Goal: Task Accomplishment & Management: Manage account settings

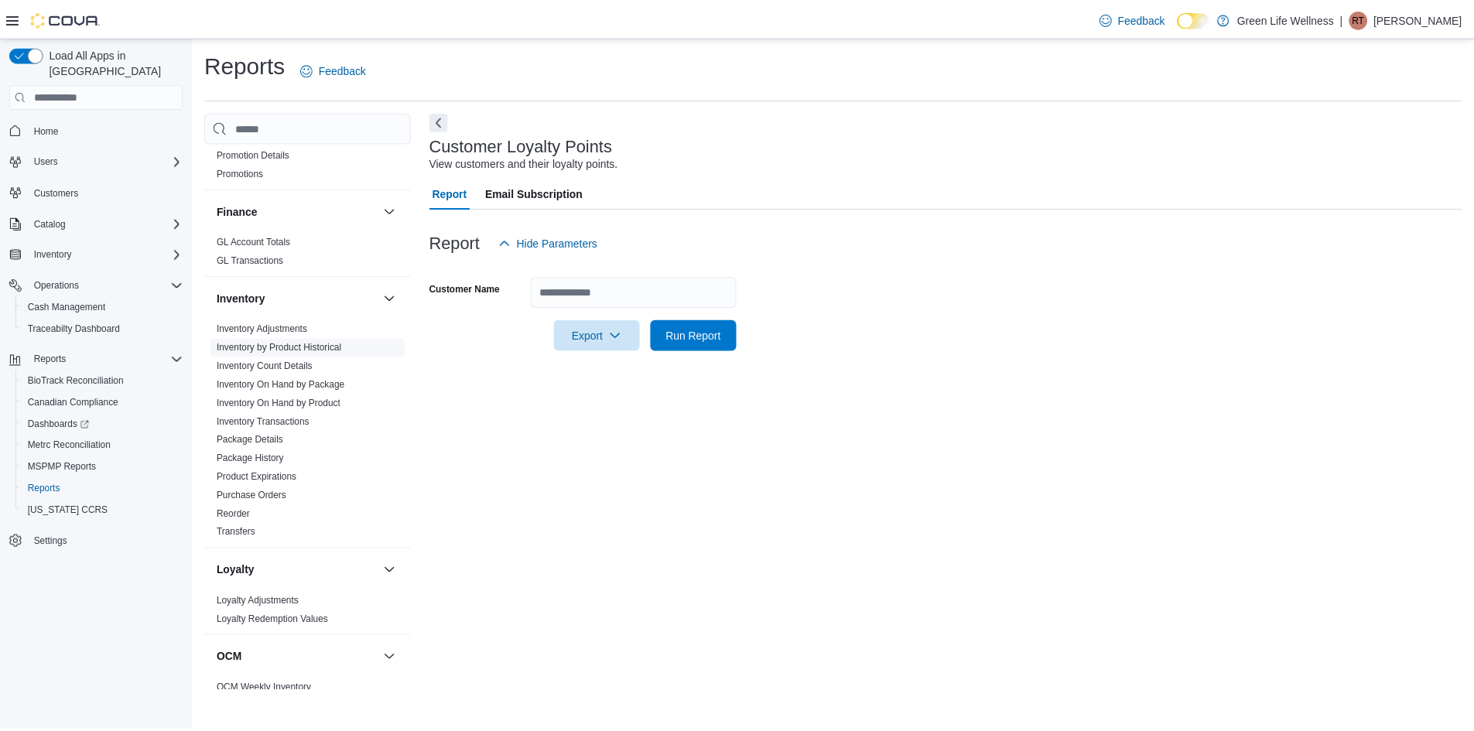
scroll to position [541, 0]
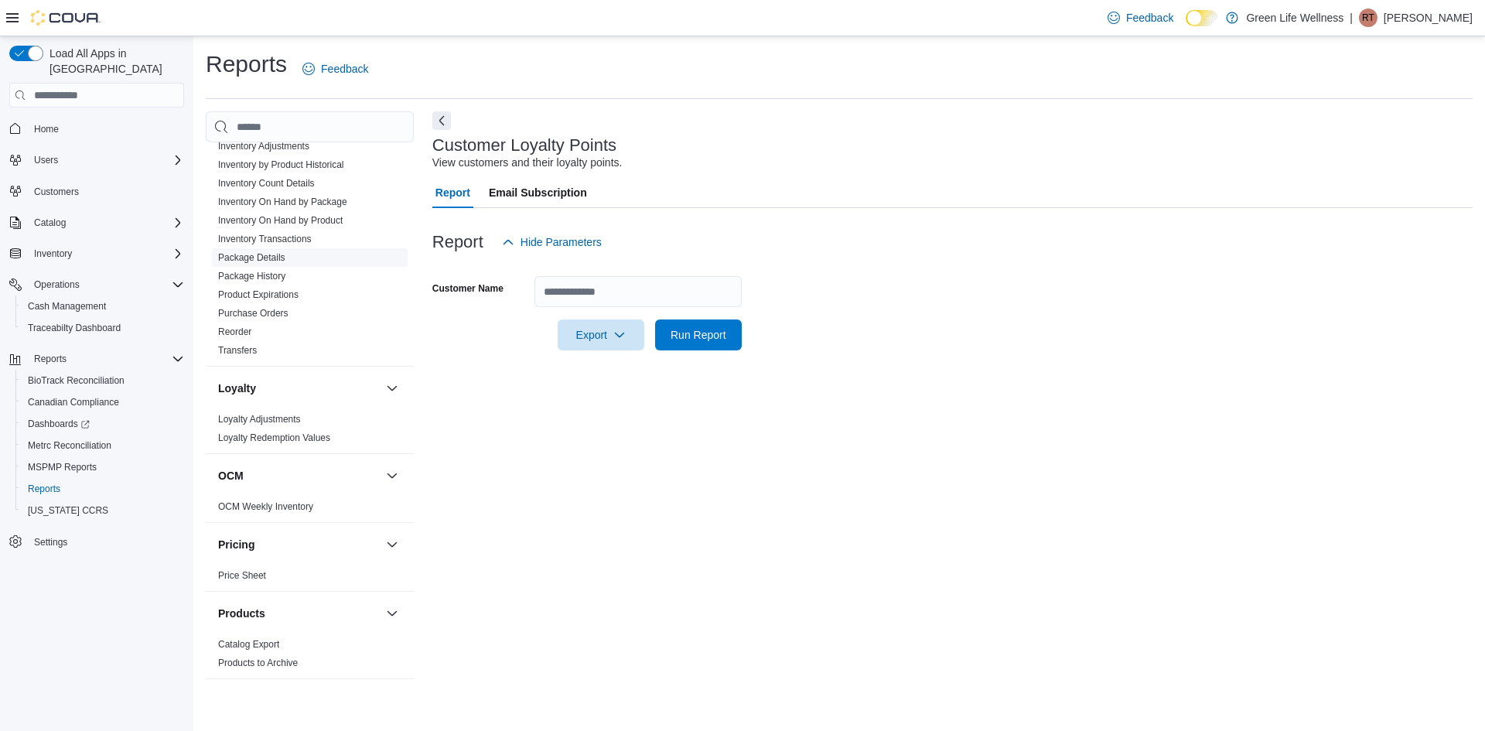
click at [294, 258] on span "Package Details" at bounding box center [310, 257] width 196 height 19
click at [227, 251] on span "Package Details" at bounding box center [251, 257] width 67 height 12
click at [240, 257] on link "Package Details" at bounding box center [251, 257] width 67 height 11
click at [720, 292] on button "[DATE]" at bounding box center [638, 291] width 207 height 31
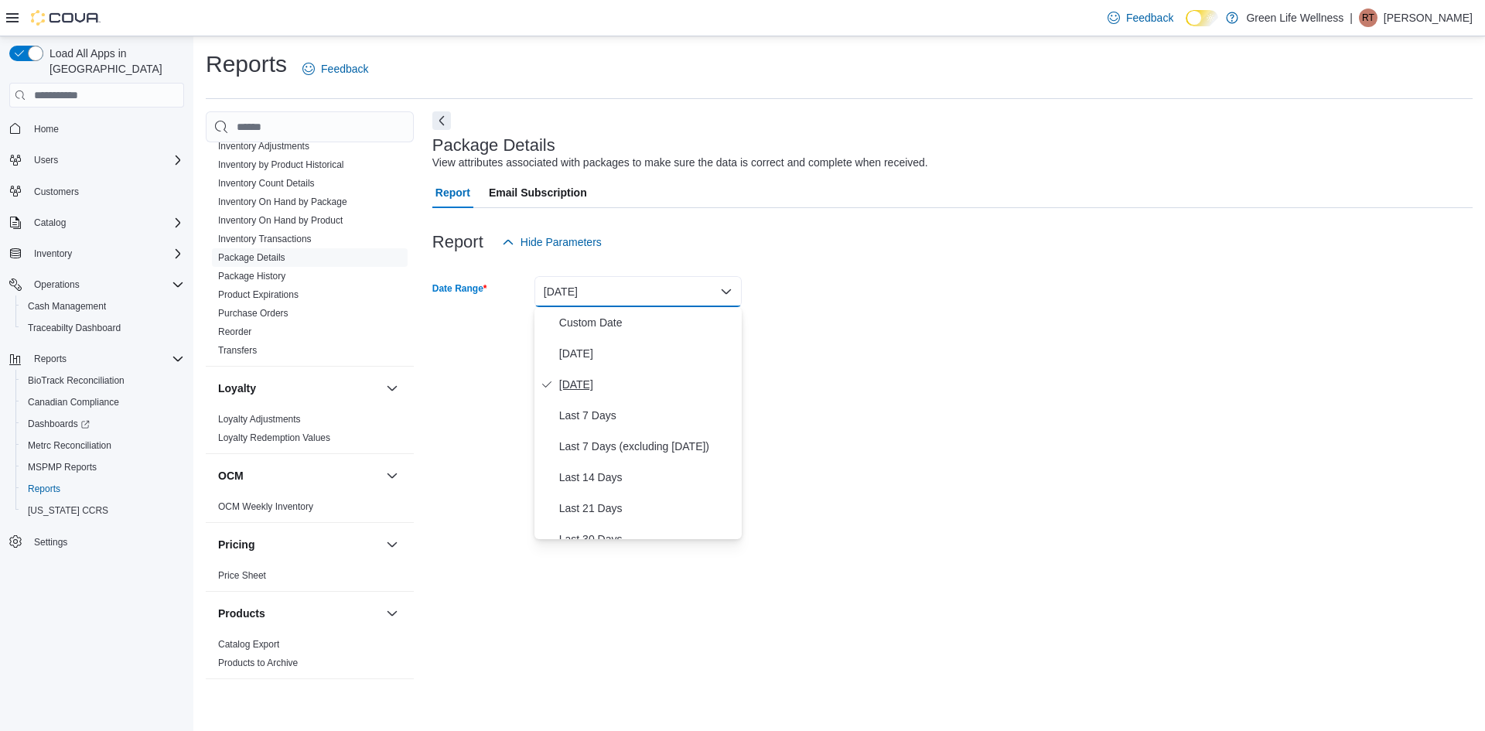
click at [670, 388] on span "[DATE]" at bounding box center [647, 384] width 176 height 19
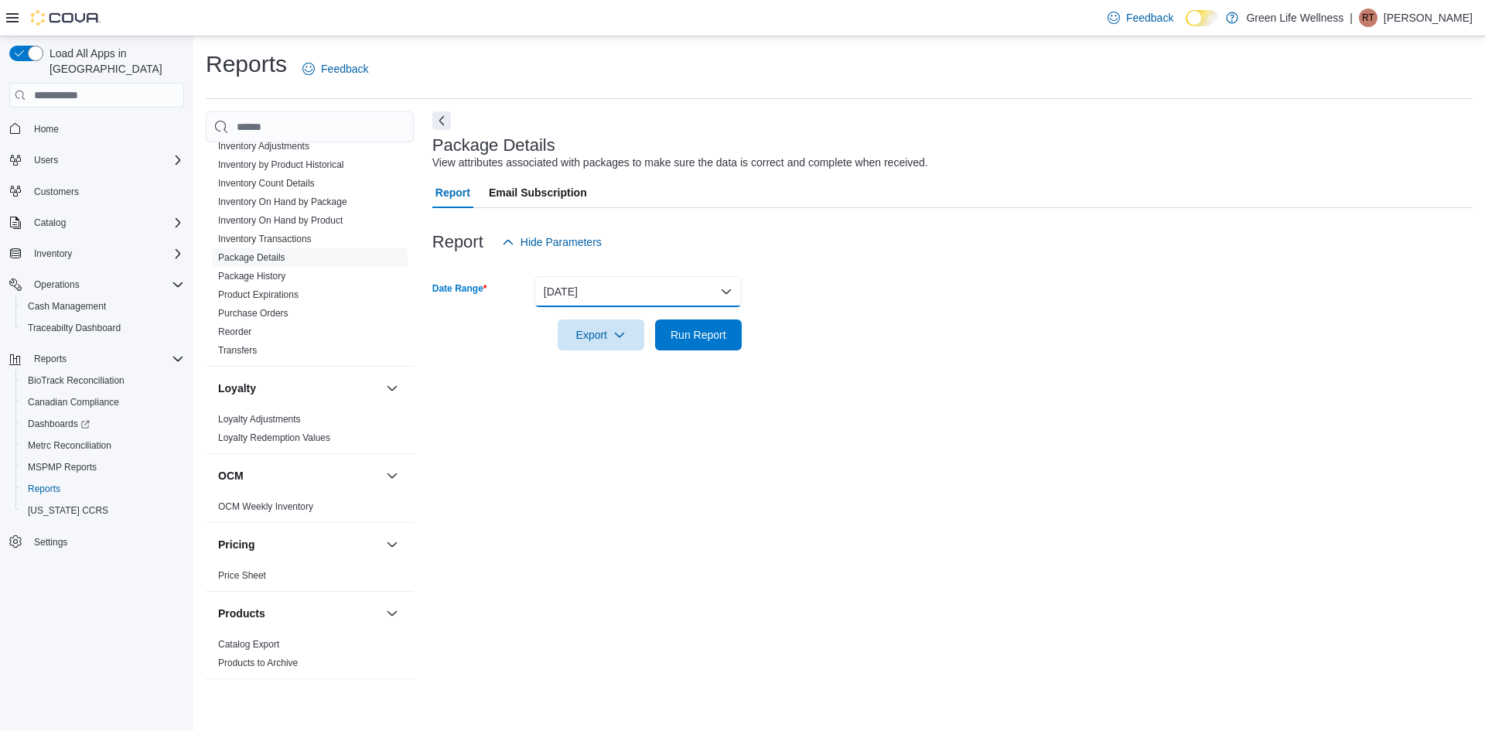
click at [723, 295] on button "[DATE]" at bounding box center [638, 291] width 207 height 31
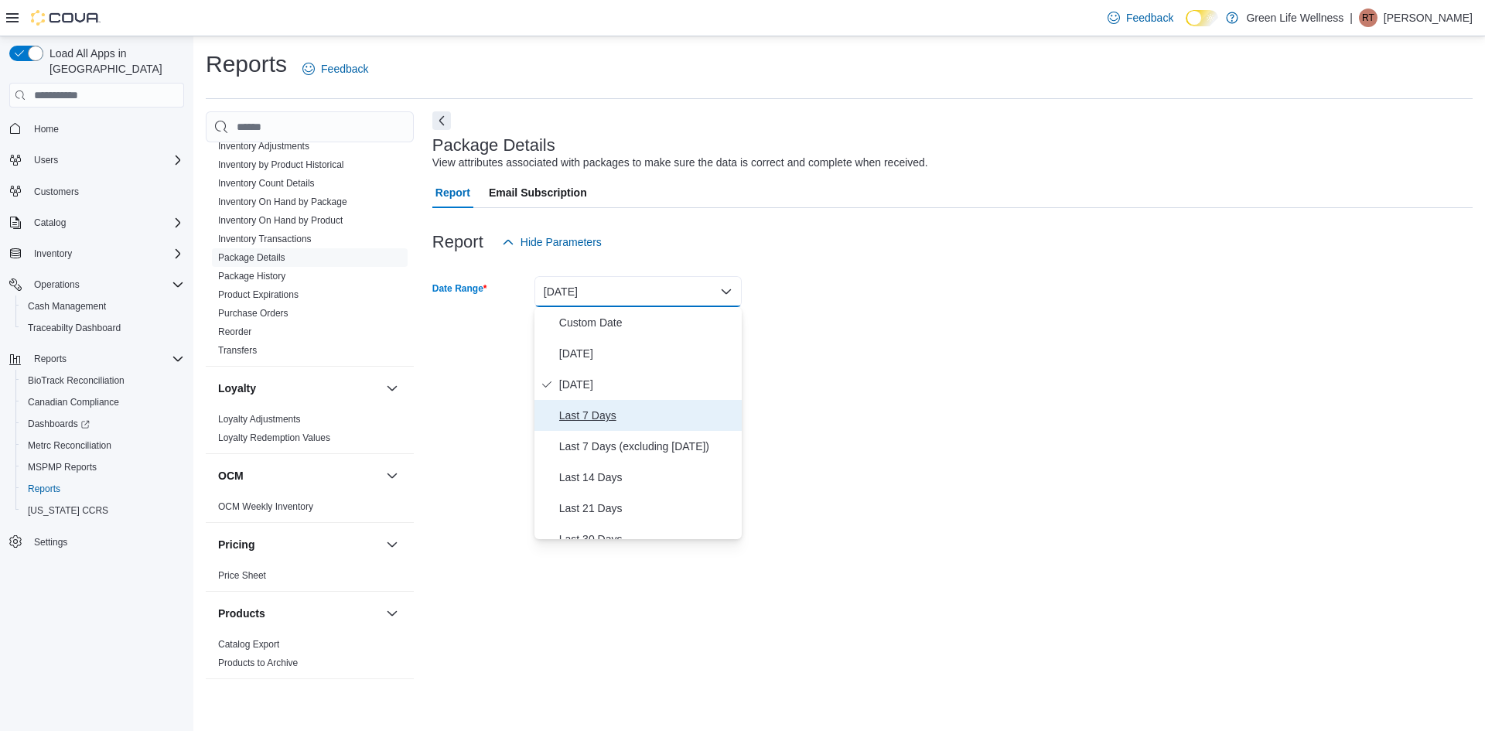
click at [684, 415] on span "Last 7 Days" at bounding box center [647, 415] width 176 height 19
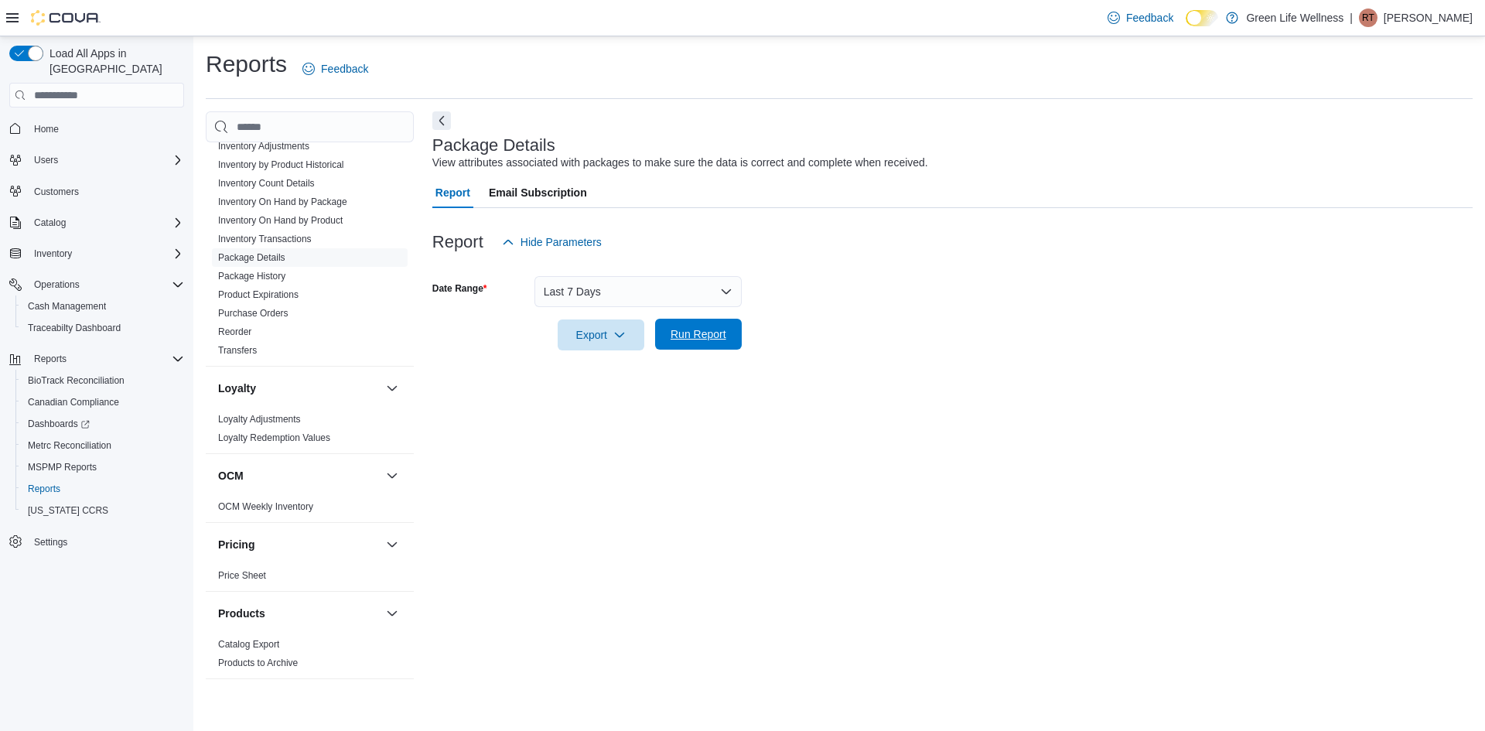
click at [699, 343] on span "Run Report" at bounding box center [698, 334] width 68 height 31
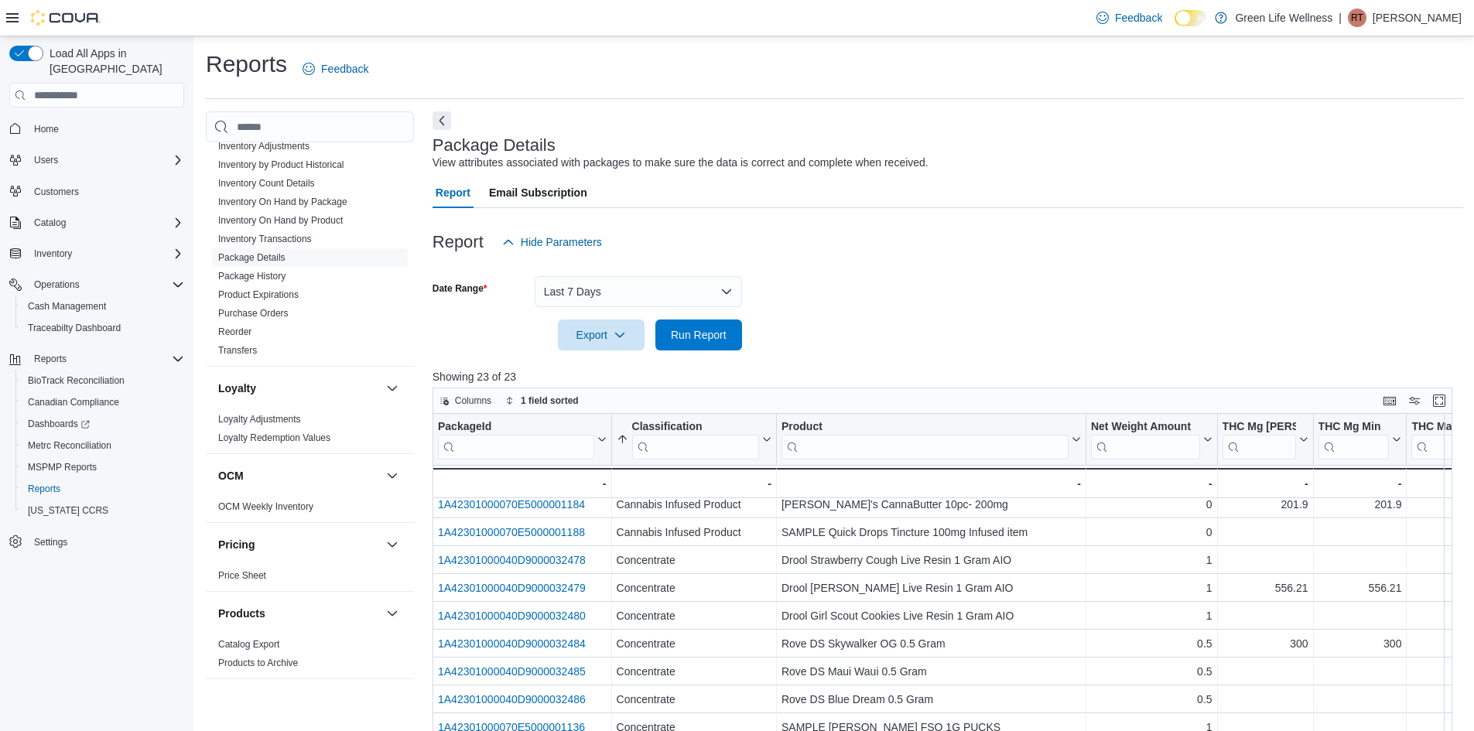
scroll to position [174, 0]
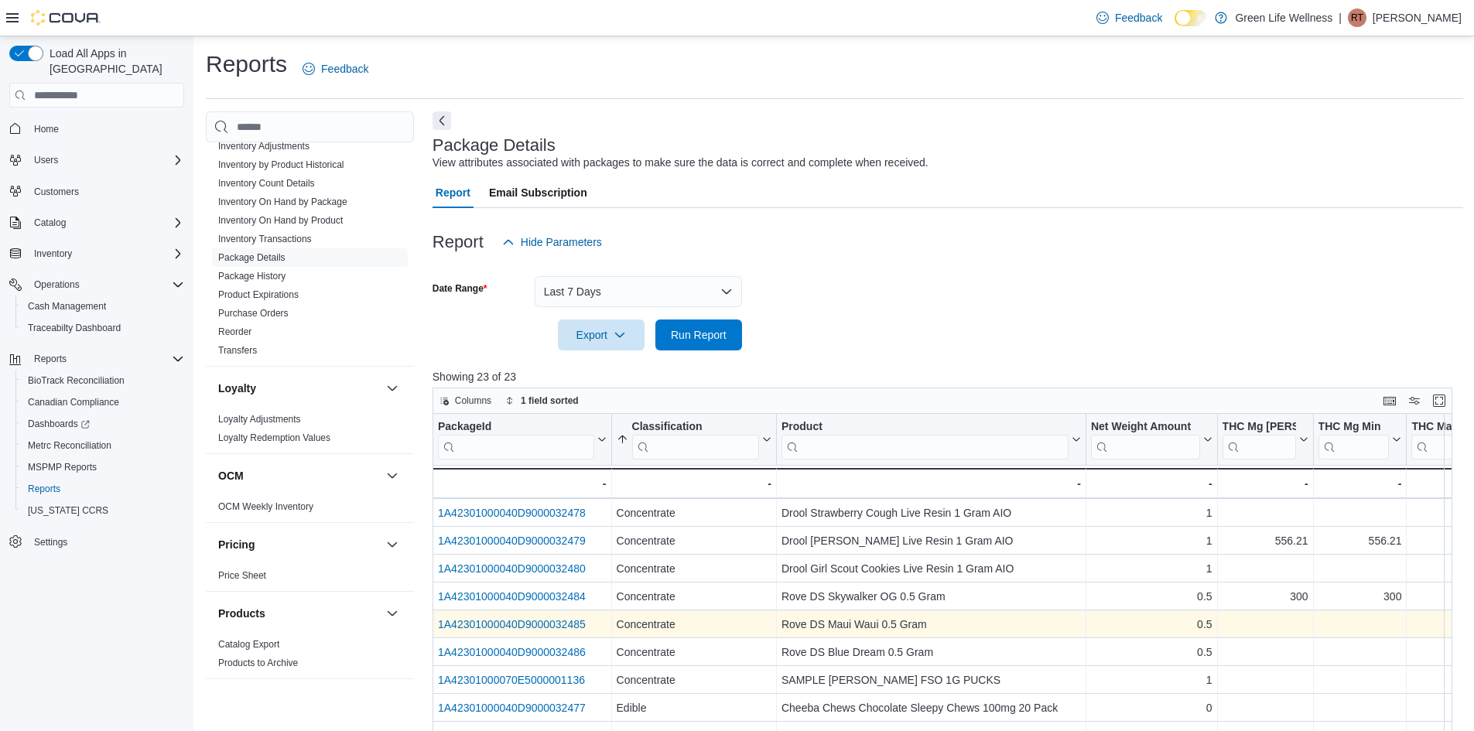
click at [576, 621] on link "1A42301000040D9000032485" at bounding box center [512, 624] width 148 height 12
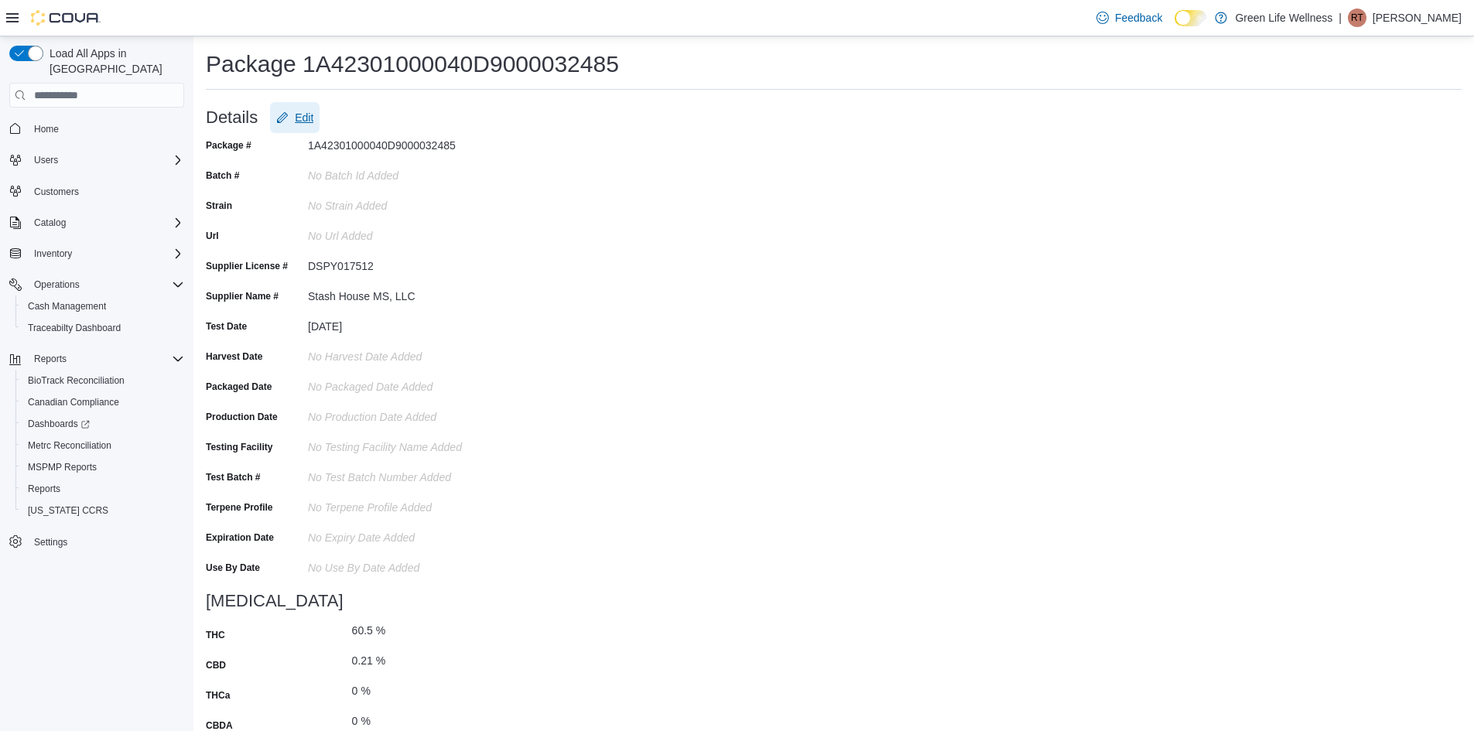
click at [302, 110] on span "Edit" at bounding box center [304, 117] width 19 height 15
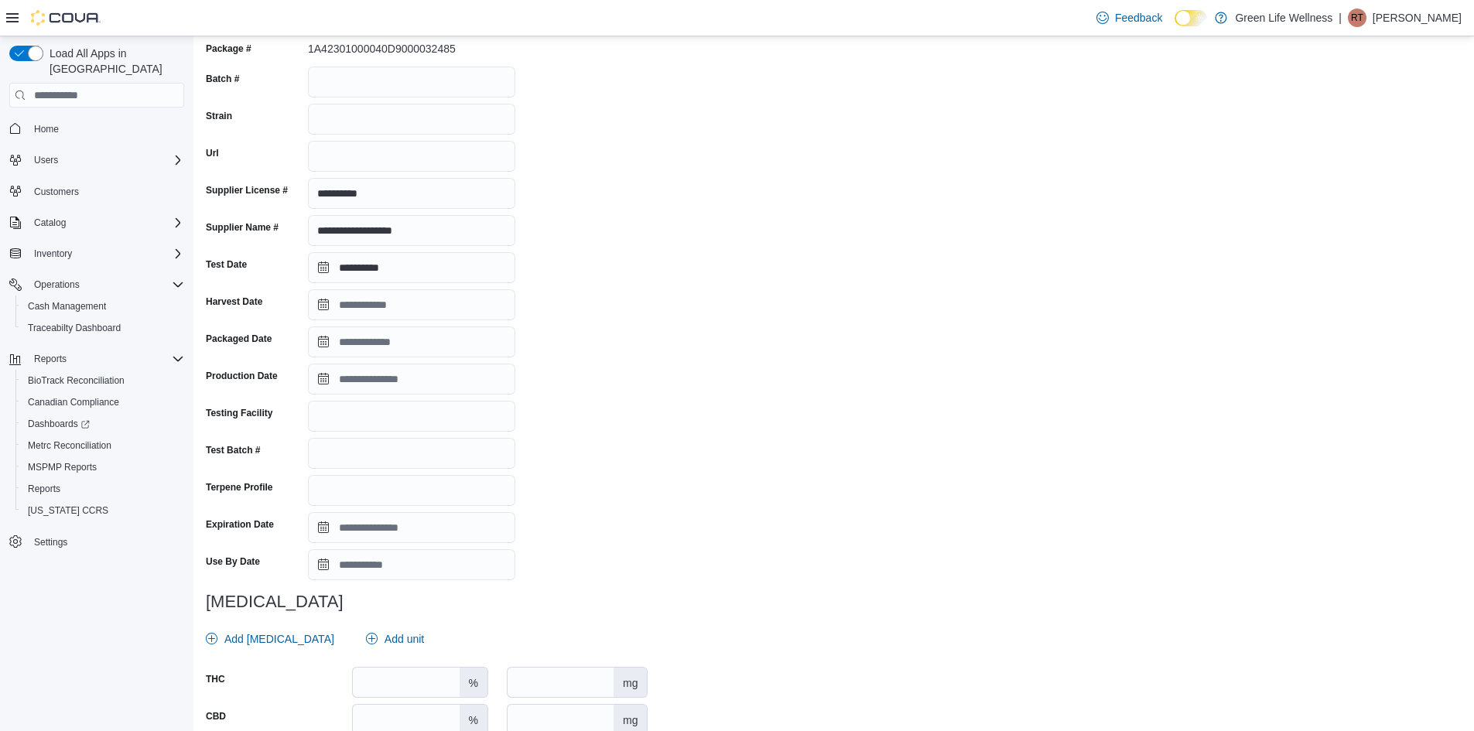
scroll to position [274, 0]
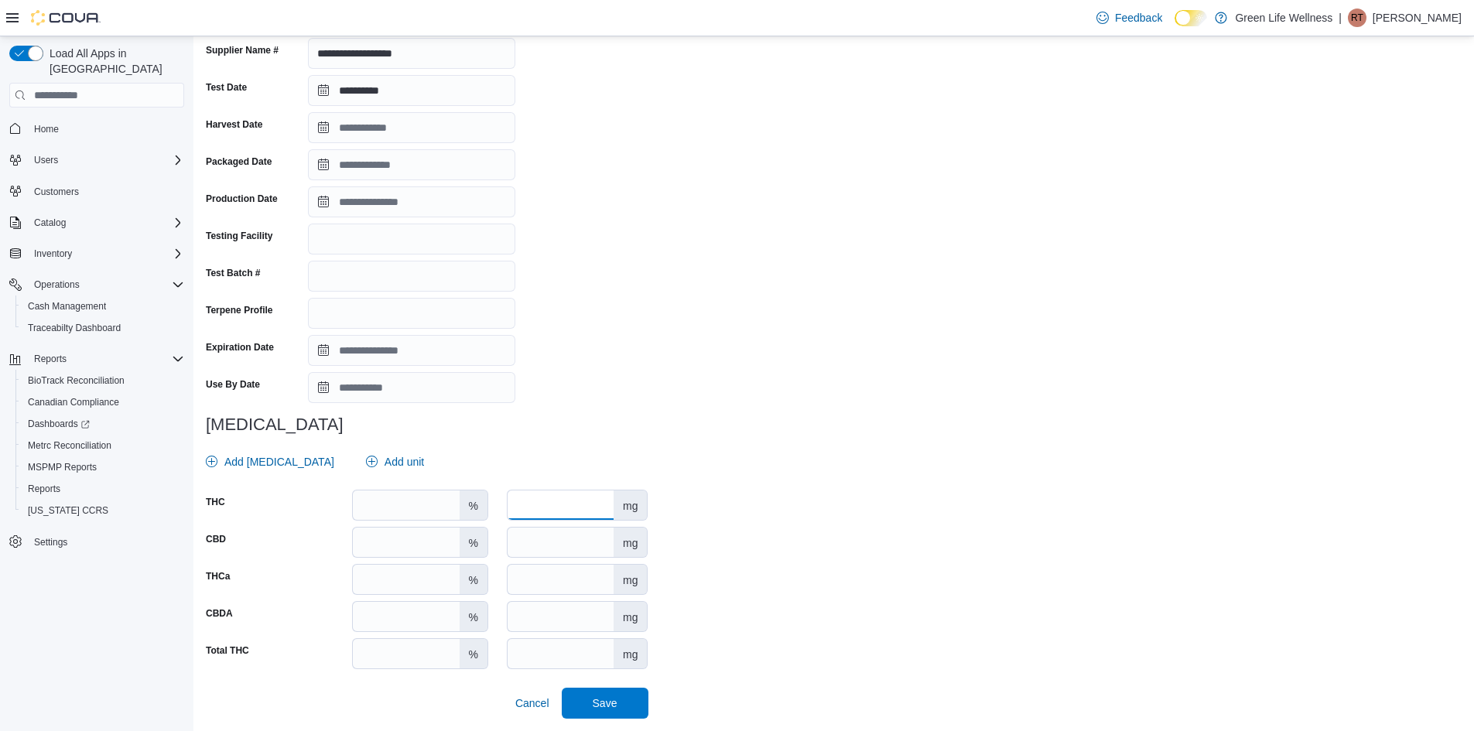
click at [537, 497] on input "number" at bounding box center [560, 504] width 106 height 29
type input "***"
click at [597, 405] on div "**********" at bounding box center [427, 288] width 442 height 859
click at [617, 701] on span "Save" at bounding box center [605, 702] width 25 height 15
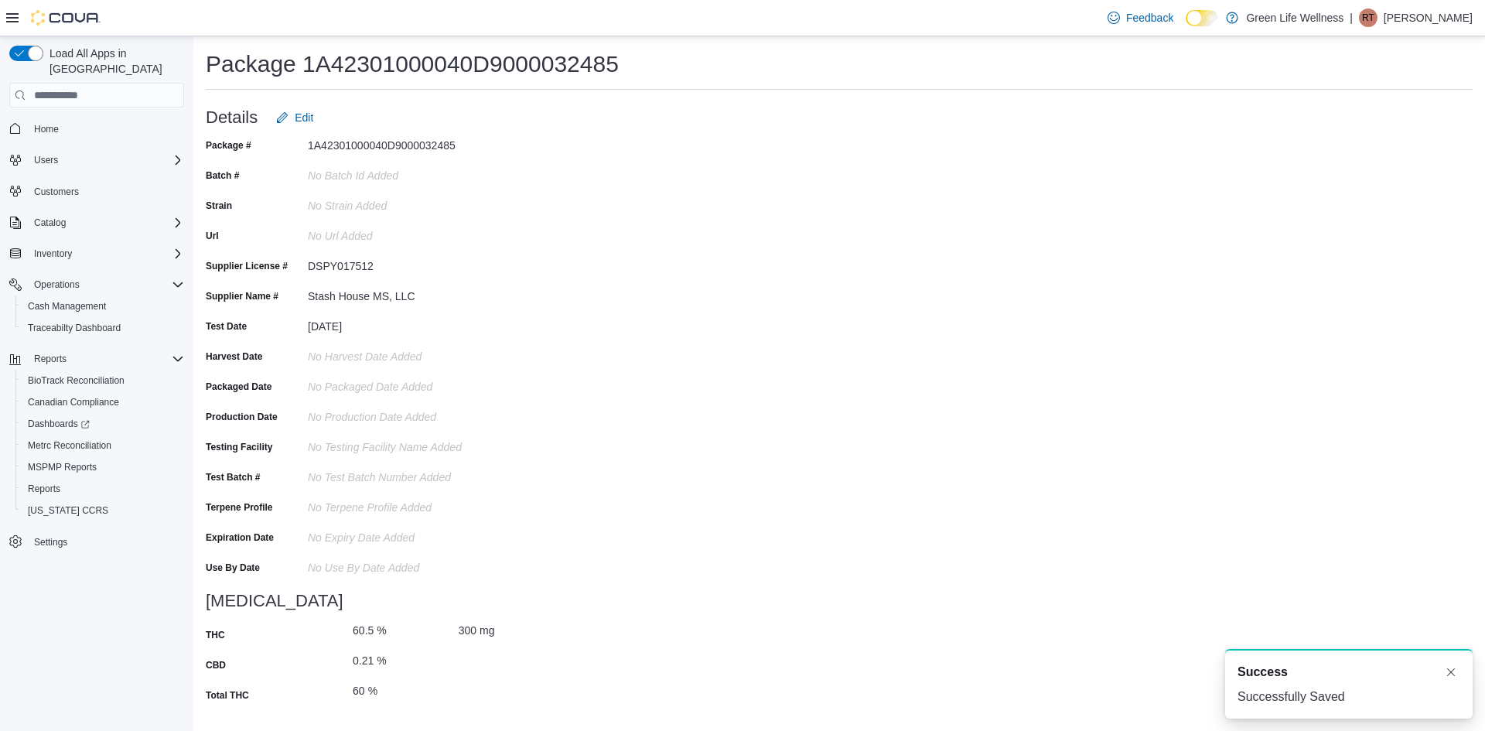
scroll to position [0, 0]
